Goal: Share content: Share content

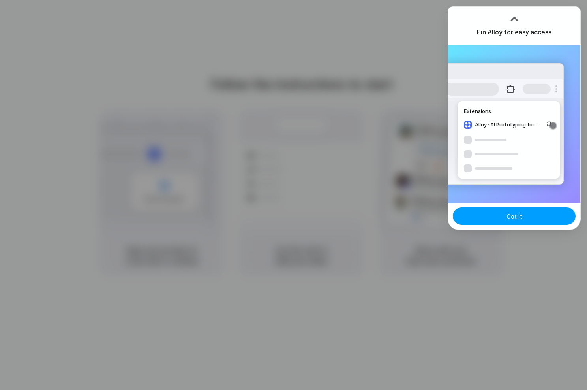
click at [518, 216] on span "Got it" at bounding box center [515, 216] width 16 height 8
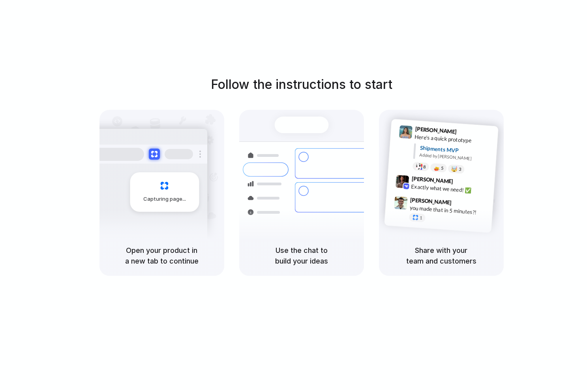
click at [452, 263] on h5 "Share with your team and customers" at bounding box center [441, 255] width 106 height 21
click at [562, 231] on div "Follow the instructions to start Capturing page Open your product in a new tab …" at bounding box center [301, 175] width 587 height 201
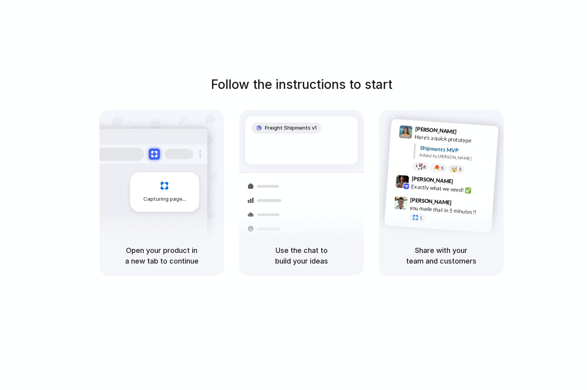
click at [355, 151] on div "Freight Shipments v1" at bounding box center [301, 140] width 113 height 48
click at [276, 328] on div "Follow the instructions to start Capturing page Open your product in a new tab …" at bounding box center [301, 202] width 603 height 405
click at [146, 244] on div "Open your product in a new tab to continue" at bounding box center [161, 255] width 125 height 40
click at [323, 232] on div "8 pallets • Warehouse B • Packed" at bounding box center [348, 235] width 73 height 7
click at [427, 199] on span "Simon Kubica" at bounding box center [431, 200] width 42 height 11
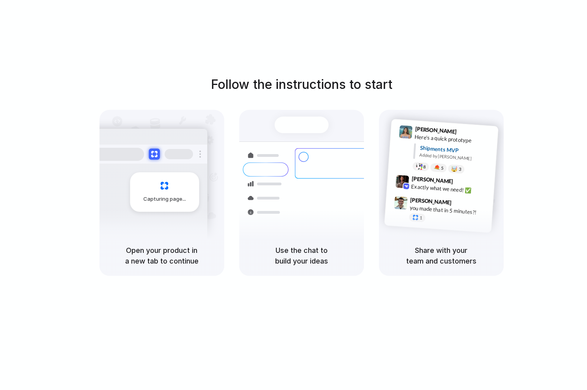
click at [515, 142] on div "Follow the instructions to start Capturing page Open your product in a new tab …" at bounding box center [301, 175] width 587 height 201
click at [564, 24] on div "Follow the instructions to start Capturing page Open your product in a new tab …" at bounding box center [301, 202] width 603 height 405
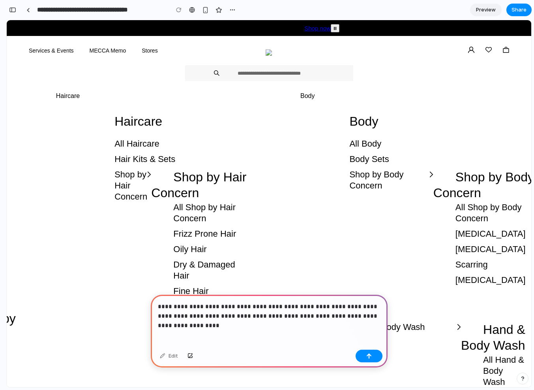
click at [221, 317] on p "**********" at bounding box center [269, 311] width 223 height 19
click at [362, 317] on p "**********" at bounding box center [269, 311] width 223 height 19
click at [375, 351] on button "button" at bounding box center [369, 355] width 27 height 13
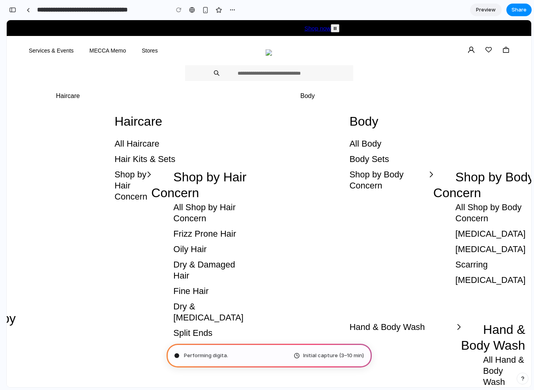
type input "**********"
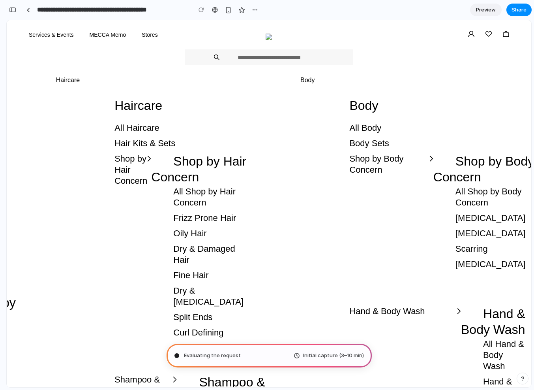
scroll to position [1379, 0]
click at [224, 354] on span "Evaluating the request ..." at bounding box center [214, 355] width 60 height 8
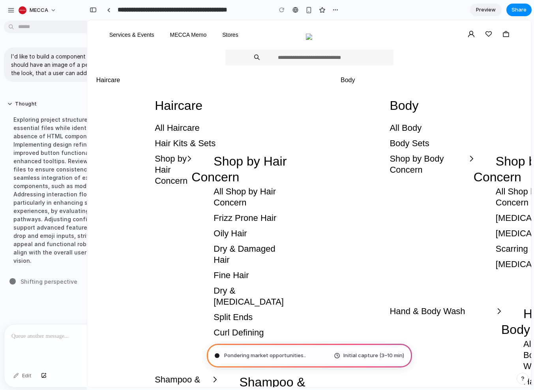
scroll to position [3289, 0]
click at [22, 231] on div "Exploring project structure by checking for essential files while identifying t…" at bounding box center [73, 190] width 132 height 159
click at [6, 211] on div at bounding box center [3, 195] width 7 height 390
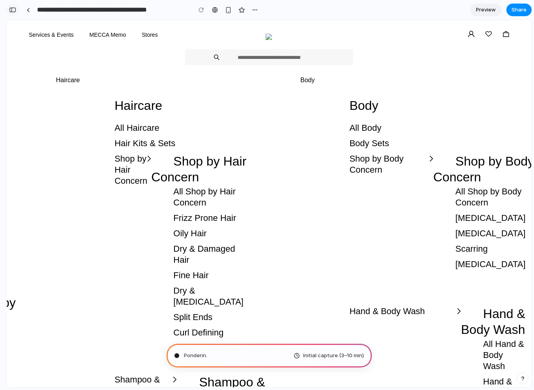
click at [9, 9] on div "button" at bounding box center [12, 10] width 7 height 6
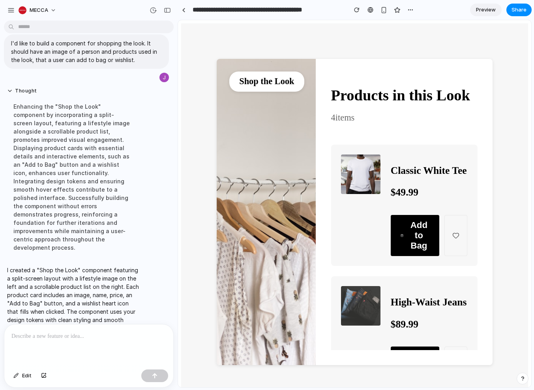
scroll to position [0, 0]
click at [167, 11] on div "button" at bounding box center [167, 11] width 7 height 6
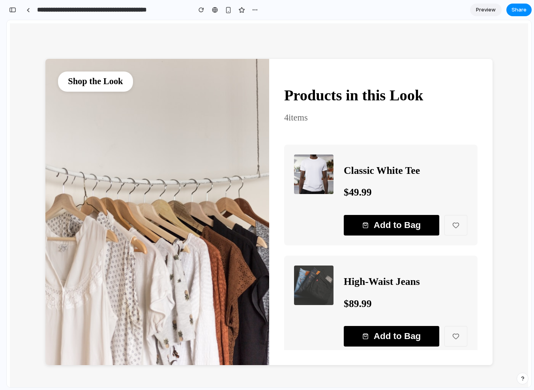
click at [346, 336] on div "Products in this Look 4 items Classic White Tee $ 49.99 Add to Bag High-Waist J…" at bounding box center [381, 212] width 224 height 306
click at [77, 79] on img at bounding box center [157, 212] width 224 height 306
click at [229, 12] on div "button" at bounding box center [228, 10] width 7 height 7
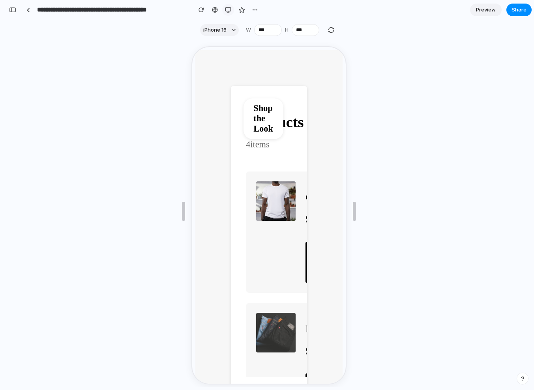
click at [227, 8] on div "button" at bounding box center [228, 10] width 6 height 6
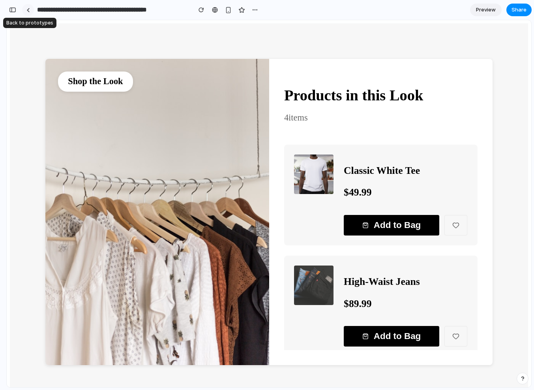
click at [29, 11] on div at bounding box center [28, 10] width 4 height 4
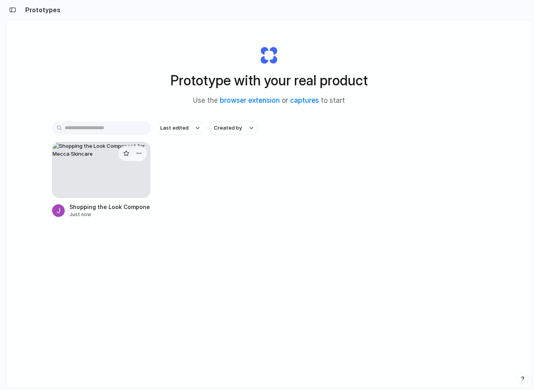
click at [104, 183] on div at bounding box center [101, 170] width 99 height 56
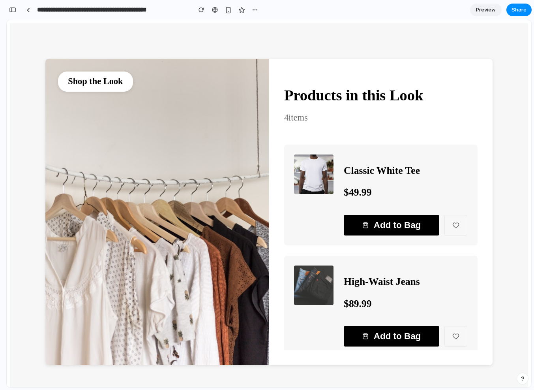
click at [464, 370] on div "Shop the Look Products in this Look 4 items Classic White Tee $ 49.99 Add to Ba…" at bounding box center [269, 241] width 518 height 437
click at [416, 297] on p "$ 89.99" at bounding box center [406, 303] width 124 height 12
click at [11, 13] on button "button" at bounding box center [12, 10] width 13 height 13
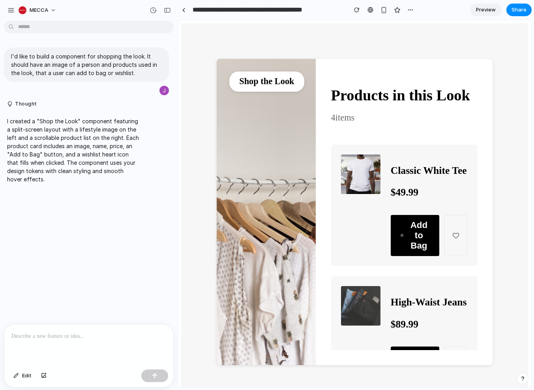
click at [47, 342] on div at bounding box center [88, 345] width 169 height 42
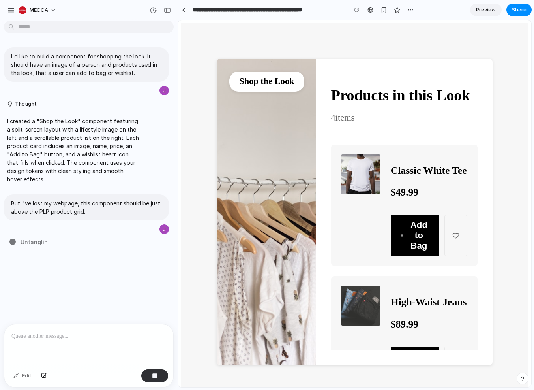
type input "**********"
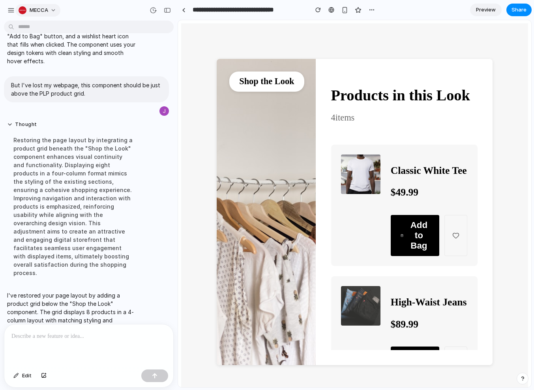
click at [43, 12] on span "MECCA" at bounding box center [39, 10] width 19 height 8
click at [111, 18] on div "Settings Invite members Change theme Sign out" at bounding box center [267, 195] width 534 height 390
click at [186, 11] on link at bounding box center [184, 10] width 12 height 12
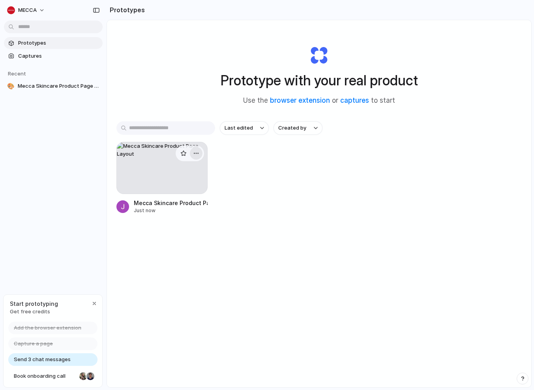
click at [199, 152] on div "button" at bounding box center [196, 153] width 6 height 6
click at [51, 55] on div "Open in new tab Rename Copy link Delete" at bounding box center [267, 195] width 534 height 390
click at [36, 54] on span "Captures" at bounding box center [58, 56] width 81 height 8
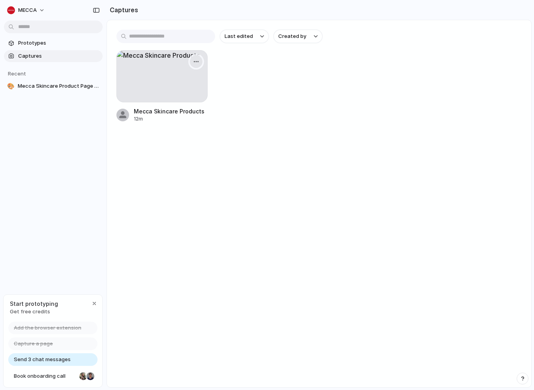
click at [197, 61] on div "button" at bounding box center [196, 61] width 6 height 6
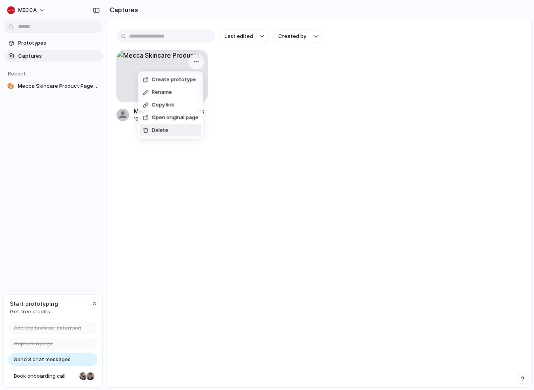
click at [175, 129] on li "Delete" at bounding box center [171, 130] width 62 height 13
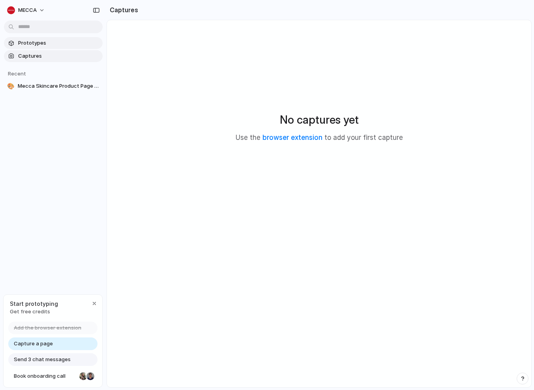
click at [40, 46] on span "Prototypes" at bounding box center [58, 43] width 81 height 8
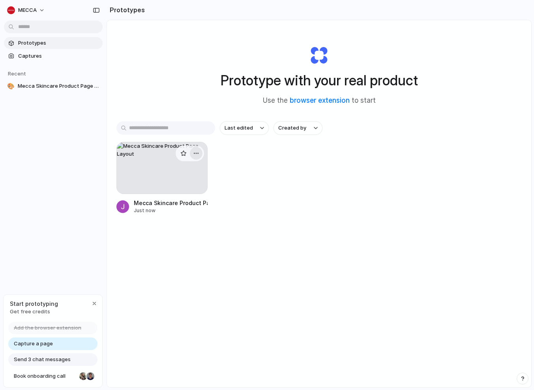
click at [197, 156] on div "button" at bounding box center [196, 153] width 6 height 6
click at [182, 210] on li "Delete" at bounding box center [174, 209] width 56 height 13
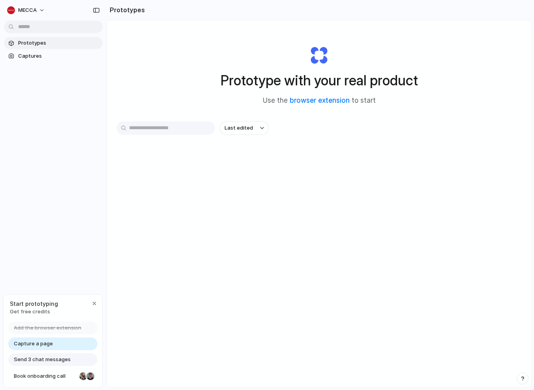
click at [221, 188] on div "Last edited" at bounding box center [318, 155] width 405 height 69
click at [68, 345] on link "Capture a page" at bounding box center [52, 343] width 89 height 13
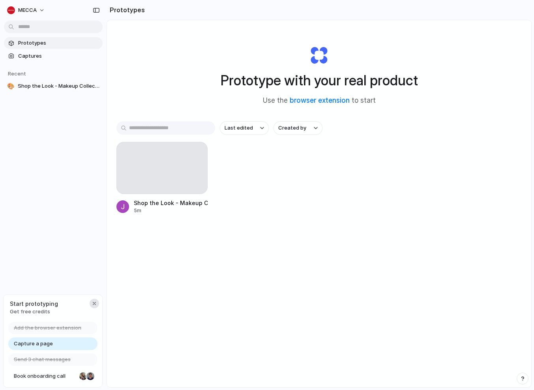
click at [94, 299] on button "button" at bounding box center [94, 302] width 9 height 9
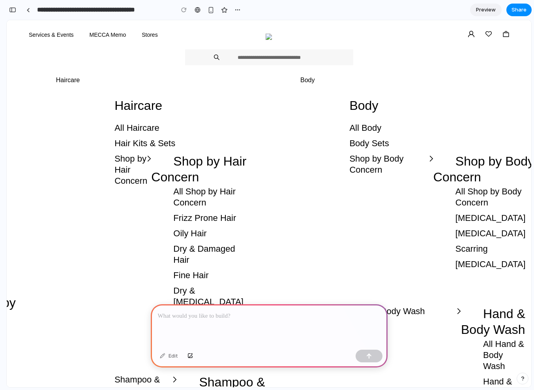
scroll to position [428, 0]
drag, startPoint x: 289, startPoint y: 217, endPoint x: 150, endPoint y: 211, distance: 139.1
copy h2 "History-Making Beauty"
click at [175, 324] on div at bounding box center [269, 325] width 237 height 42
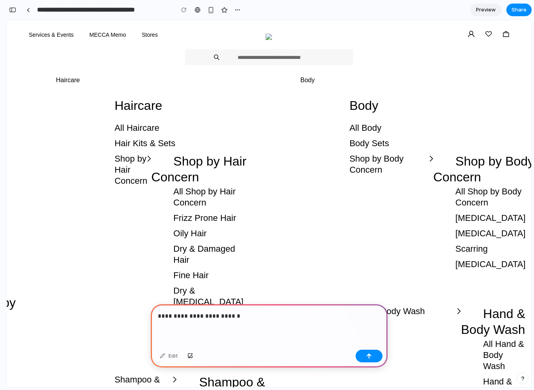
click at [28, 12] on div at bounding box center [28, 10] width 4 height 4
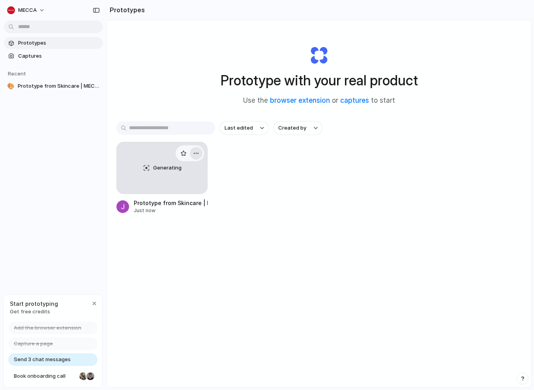
click at [199, 153] on div "button" at bounding box center [196, 153] width 6 height 6
click at [170, 210] on span "Delete" at bounding box center [166, 209] width 17 height 8
click at [97, 300] on div "button" at bounding box center [94, 303] width 6 height 6
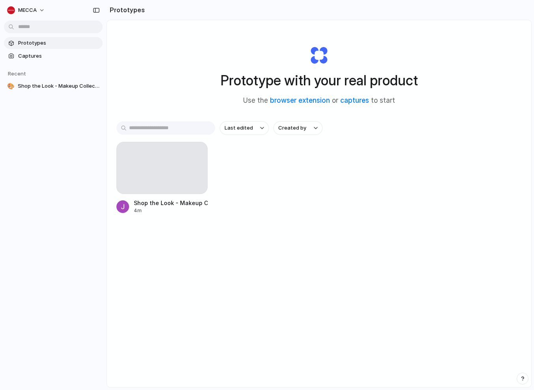
click at [187, 128] on input "text" at bounding box center [165, 127] width 99 height 13
click at [41, 44] on span "Prototypes" at bounding box center [58, 43] width 81 height 8
click at [38, 54] on span "Captures" at bounding box center [58, 56] width 81 height 8
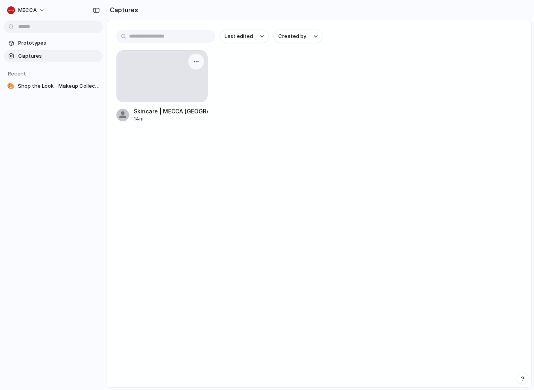
click at [182, 91] on div at bounding box center [162, 76] width 90 height 51
click at [199, 58] on button "button" at bounding box center [196, 61] width 13 height 13
click at [176, 105] on li "Copy link" at bounding box center [171, 105] width 62 height 13
click at [46, 47] on link "Prototypes" at bounding box center [53, 43] width 99 height 12
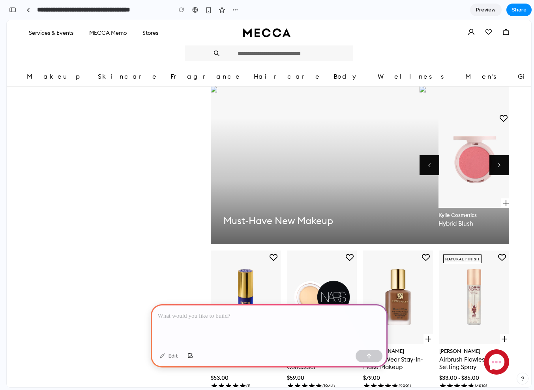
scroll to position [529, 0]
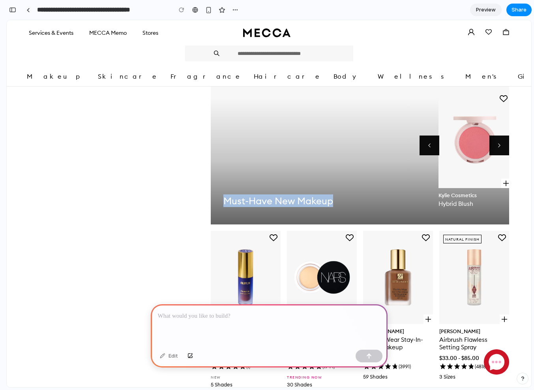
copy div "Must-Have New Makeup"
drag, startPoint x: 270, startPoint y: 225, endPoint x: 163, endPoint y: 219, distance: 108.0
click at [223, 207] on div "Must-Have New Makeup" at bounding box center [278, 200] width 110 height 13
click at [167, 318] on p at bounding box center [269, 315] width 223 height 9
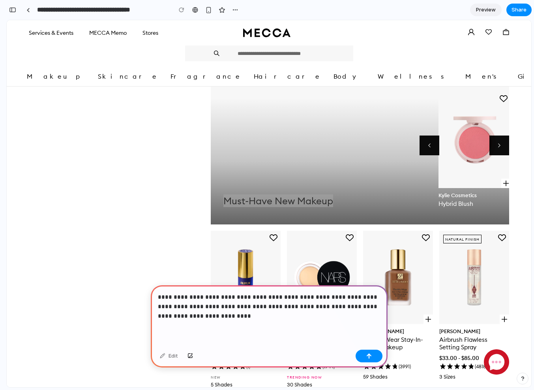
click at [342, 307] on p "**********" at bounding box center [269, 306] width 223 height 28
click at [291, 315] on p "**********" at bounding box center [269, 306] width 223 height 28
click at [189, 355] on div "button" at bounding box center [191, 355] width 6 height 5
click at [312, 318] on p "**********" at bounding box center [269, 306] width 223 height 28
click at [269, 306] on p "**********" at bounding box center [269, 306] width 223 height 28
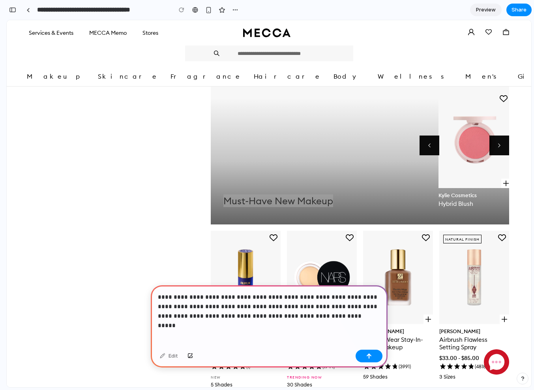
click at [308, 309] on p "**********" at bounding box center [269, 306] width 223 height 28
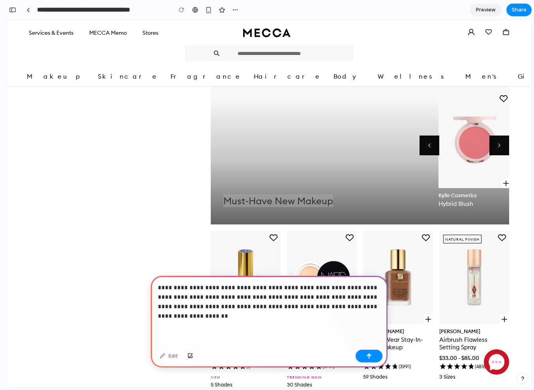
click at [259, 318] on p "**********" at bounding box center [269, 302] width 223 height 38
click at [374, 307] on p "**********" at bounding box center [269, 302] width 223 height 38
click at [271, 297] on p "**********" at bounding box center [269, 302] width 223 height 38
click at [242, 299] on p "**********" at bounding box center [269, 302] width 223 height 38
click at [321, 313] on p "**********" at bounding box center [269, 302] width 223 height 38
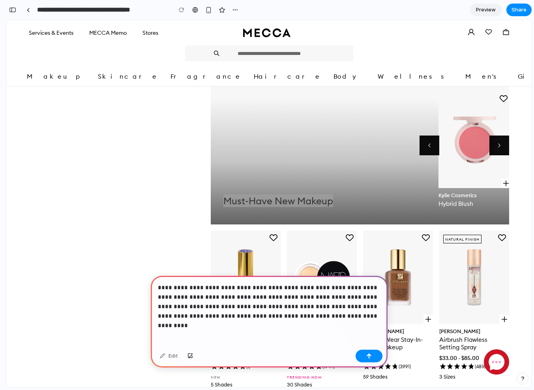
click at [366, 318] on p "**********" at bounding box center [269, 302] width 223 height 38
click at [367, 320] on p "**********" at bounding box center [269, 302] width 223 height 38
click at [368, 355] on div "button" at bounding box center [369, 356] width 6 height 6
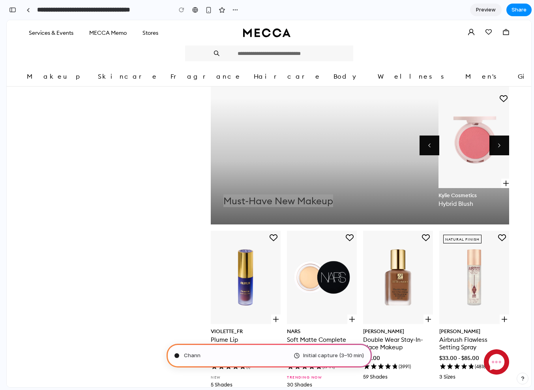
type input "**********"
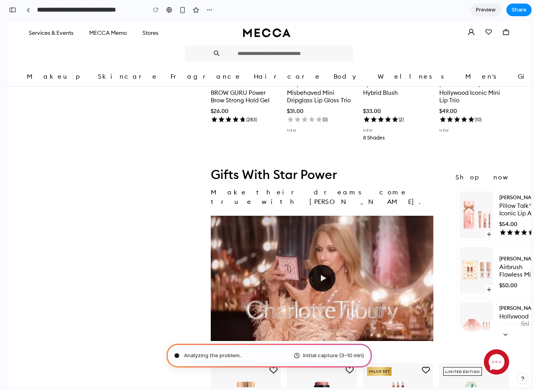
scroll to position [1145, 0]
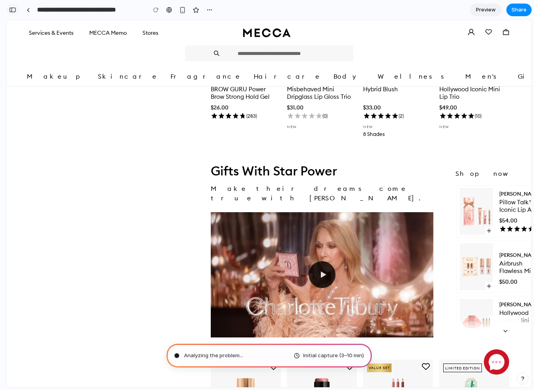
click at [12, 7] on div "button" at bounding box center [12, 10] width 7 height 6
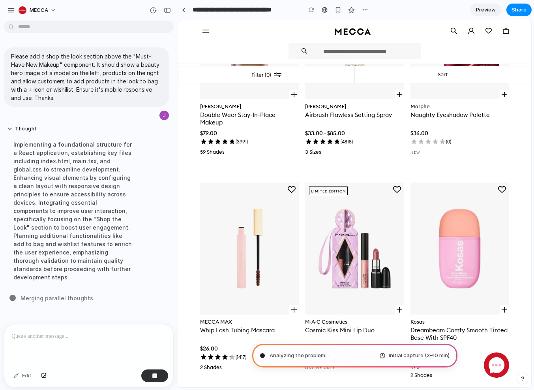
scroll to position [0, 0]
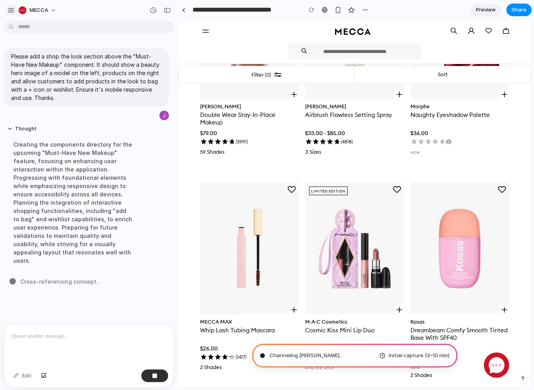
click at [8, 8] on div "button" at bounding box center [11, 10] width 7 height 7
click at [9, 11] on div "button" at bounding box center [11, 10] width 7 height 7
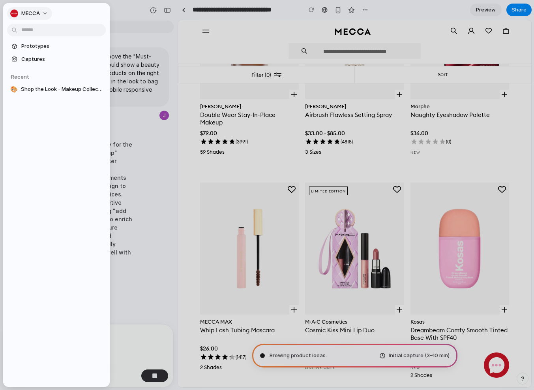
click at [44, 10] on button "MECCA" at bounding box center [29, 13] width 45 height 13
click at [124, 15] on div "Settings Invite members Change theme Sign out" at bounding box center [267, 195] width 534 height 390
click at [45, 12] on button "MECCA" at bounding box center [29, 13] width 45 height 13
click at [129, 13] on div "Settings Invite members Change theme Sign out" at bounding box center [267, 195] width 534 height 390
click at [129, 13] on div at bounding box center [267, 195] width 534 height 390
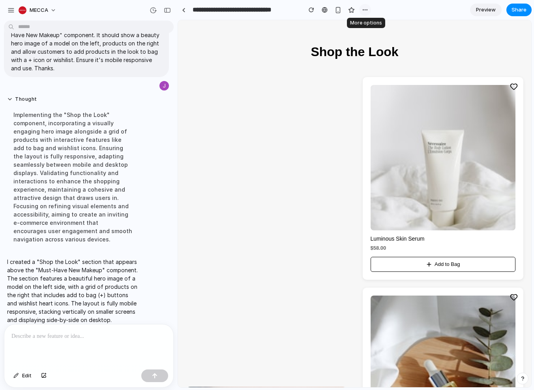
click at [364, 8] on div "button" at bounding box center [365, 10] width 6 height 6
click at [253, 82] on div "Duplicate Delete" at bounding box center [267, 195] width 534 height 390
click at [9, 7] on div "button" at bounding box center [11, 10] width 7 height 7
click at [484, 11] on span "Preview" at bounding box center [486, 10] width 20 height 8
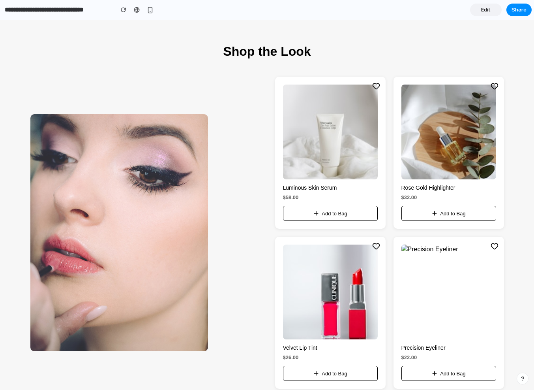
click at [248, 113] on div "Luminous Skin Serum $58.00 Add to Bag Rose Gold Highlighter $32.00 Add to Bag V…" at bounding box center [267, 233] width 474 height 312
click at [513, 9] on span "Share" at bounding box center [519, 10] width 15 height 8
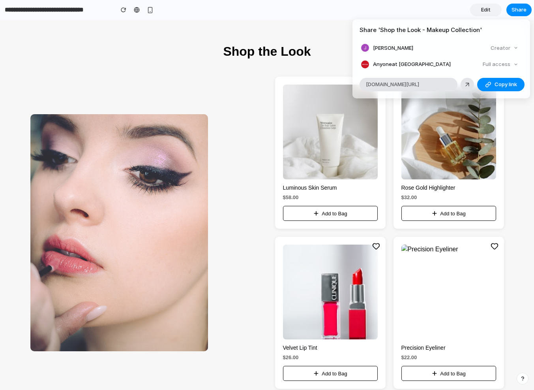
click at [516, 64] on div "Full access" at bounding box center [501, 64] width 42 height 11
click at [513, 64] on div "Full access" at bounding box center [501, 64] width 42 height 11
click at [414, 64] on span "Anyone at MECCA" at bounding box center [412, 64] width 78 height 8
click at [422, 31] on h4 "Share ' Shop the Look - Makeup Collection '" at bounding box center [441, 30] width 163 height 9
click at [198, 86] on div "Share ' Shop the Look - Makeup Collection ' James Ratsasane Creator Anyone at M…" at bounding box center [267, 195] width 534 height 390
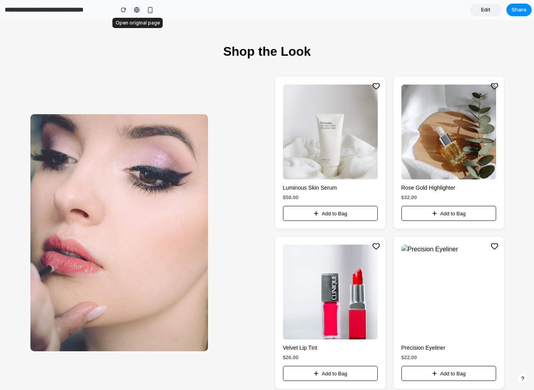
click at [136, 10] on div at bounding box center [137, 10] width 6 height 6
